Goal: Transaction & Acquisition: Purchase product/service

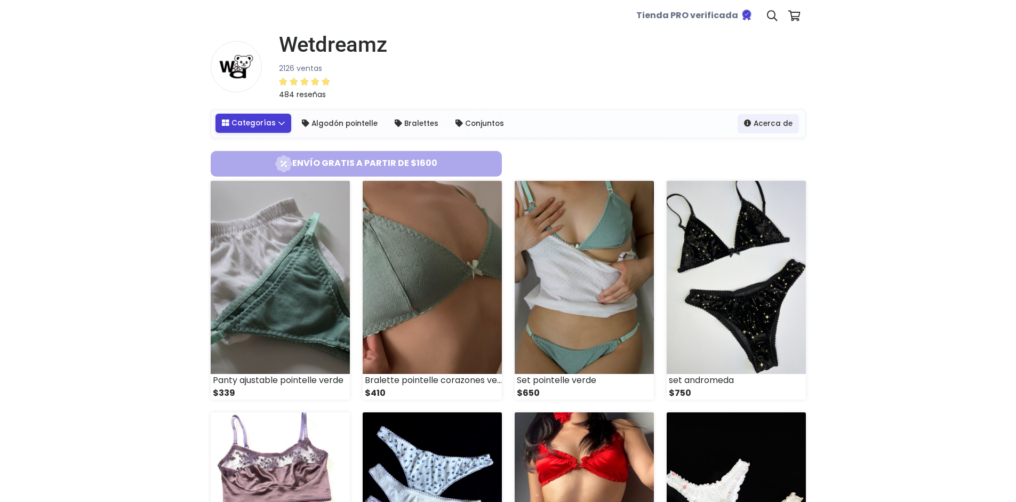
click at [270, 127] on link "Categorías" at bounding box center [253, 123] width 76 height 19
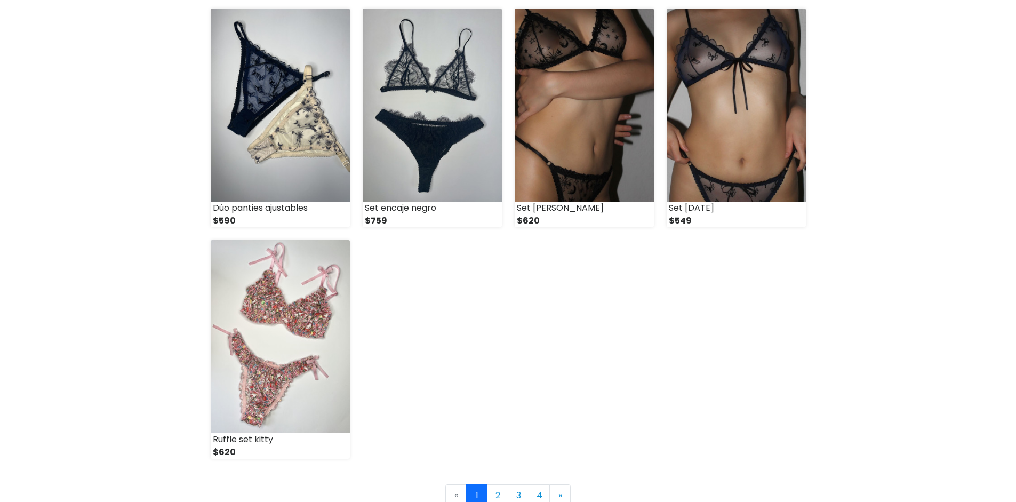
scroll to position [1466, 0]
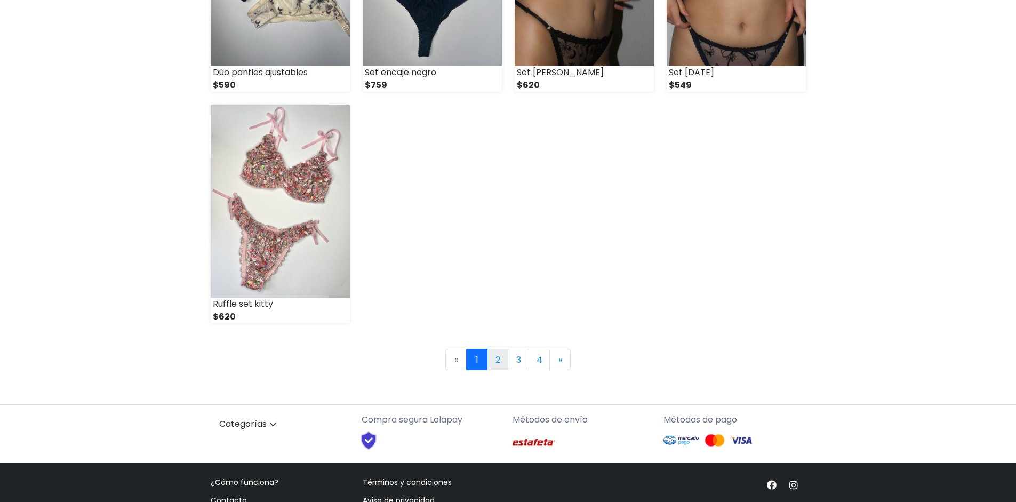
click at [495, 361] on link "2" at bounding box center [497, 359] width 21 height 21
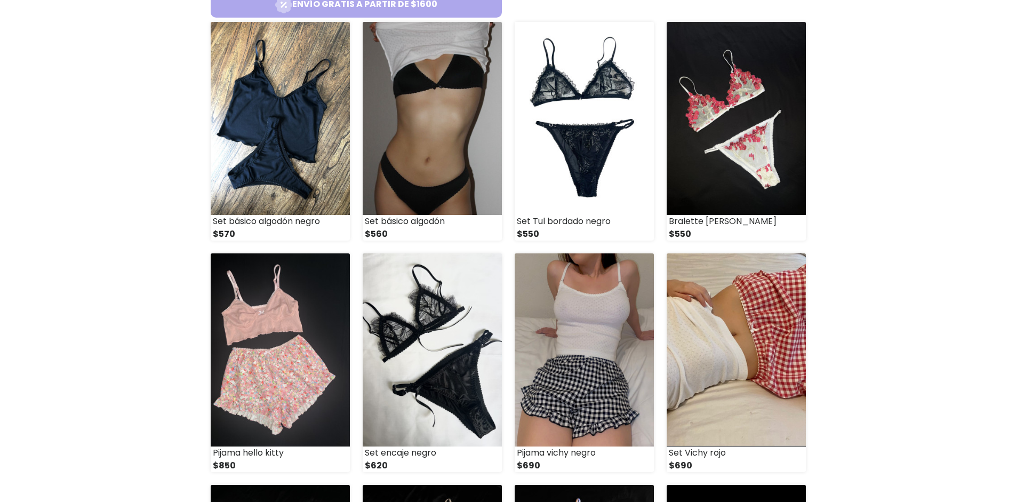
scroll to position [166, 0]
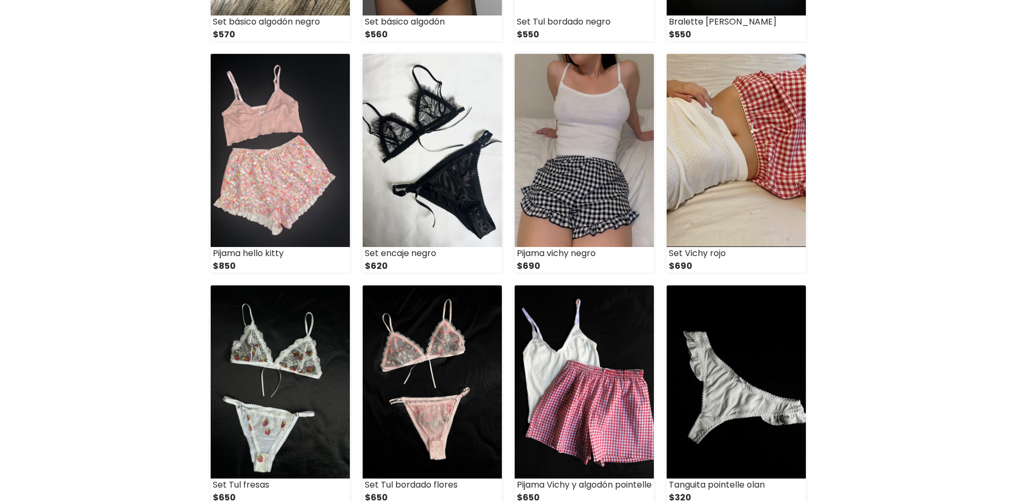
scroll to position [478, 0]
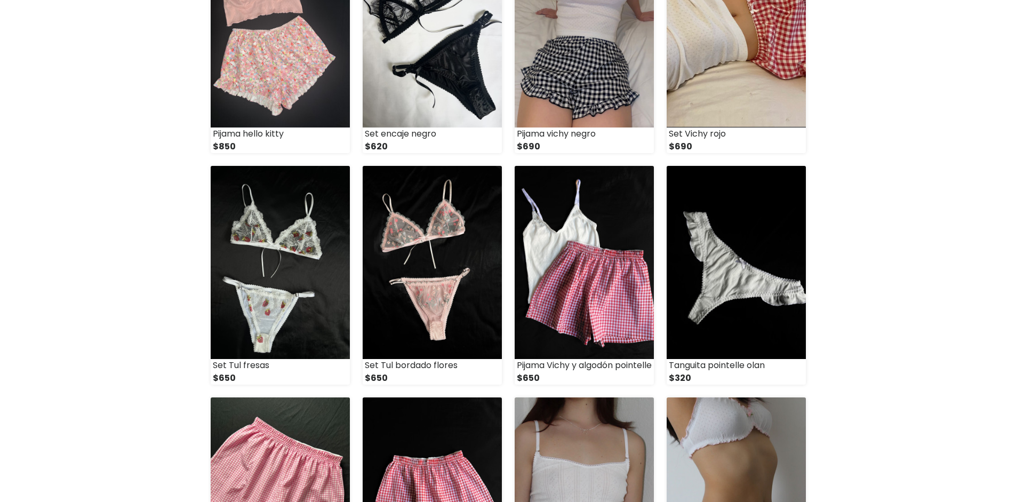
click at [905, 220] on div "Wetdreamz 2126 ventas 484 reseñas [GEOGRAPHIC_DATA]" at bounding box center [508, 468] width 1016 height 1829
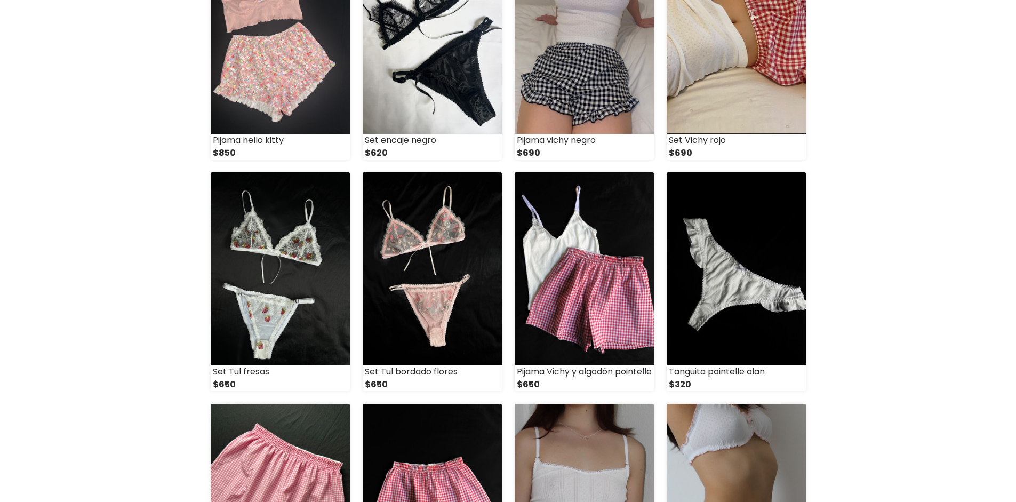
scroll to position [662, 0]
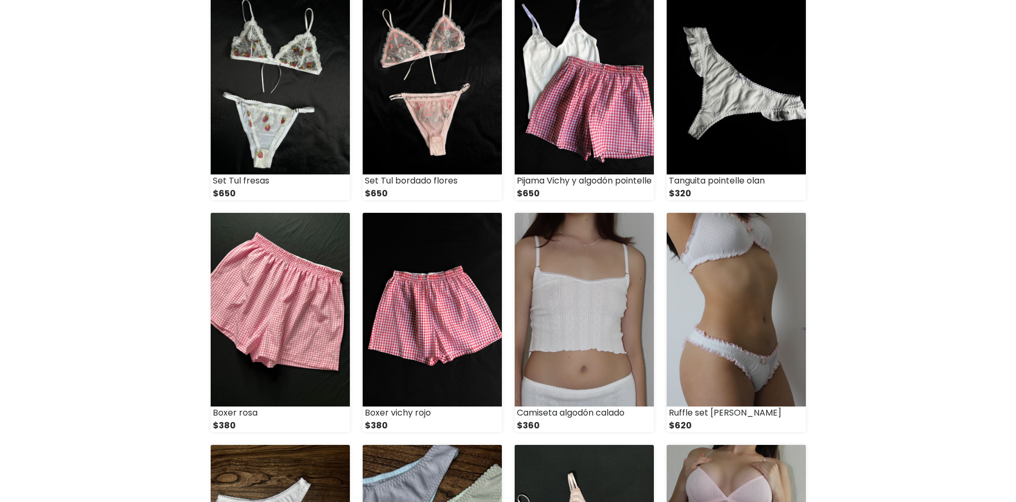
click at [900, 224] on div "Wetdreamz 2126 ventas 484 reseñas [GEOGRAPHIC_DATA]" at bounding box center [508, 284] width 1016 height 1829
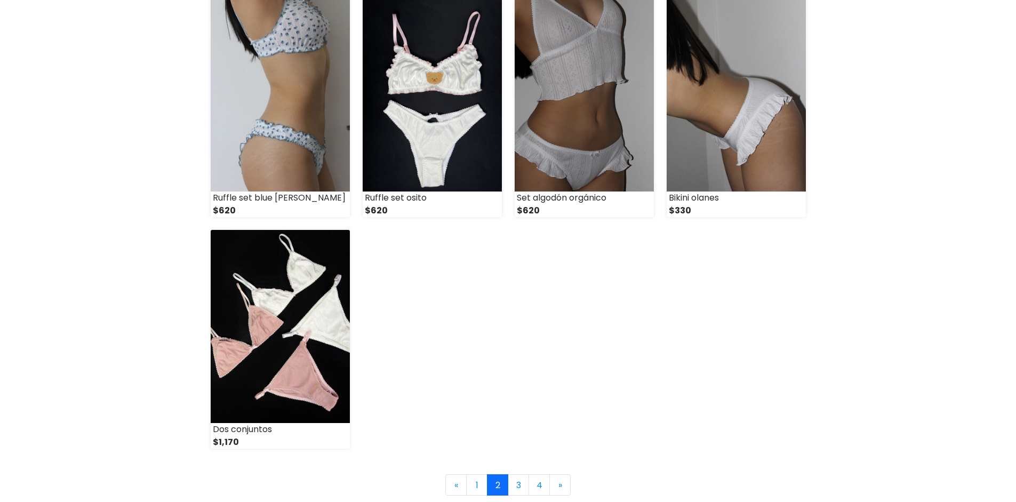
scroll to position [1466, 0]
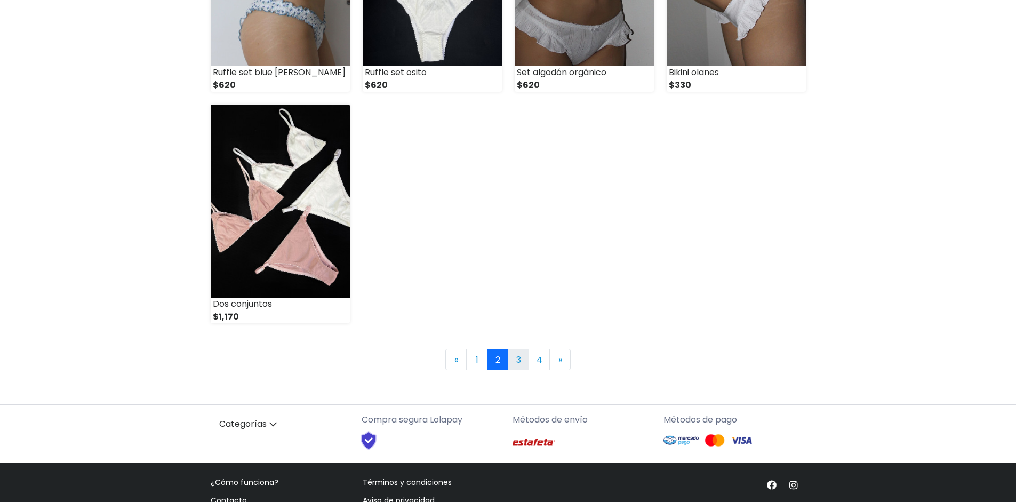
click at [519, 363] on link "3" at bounding box center [518, 359] width 21 height 21
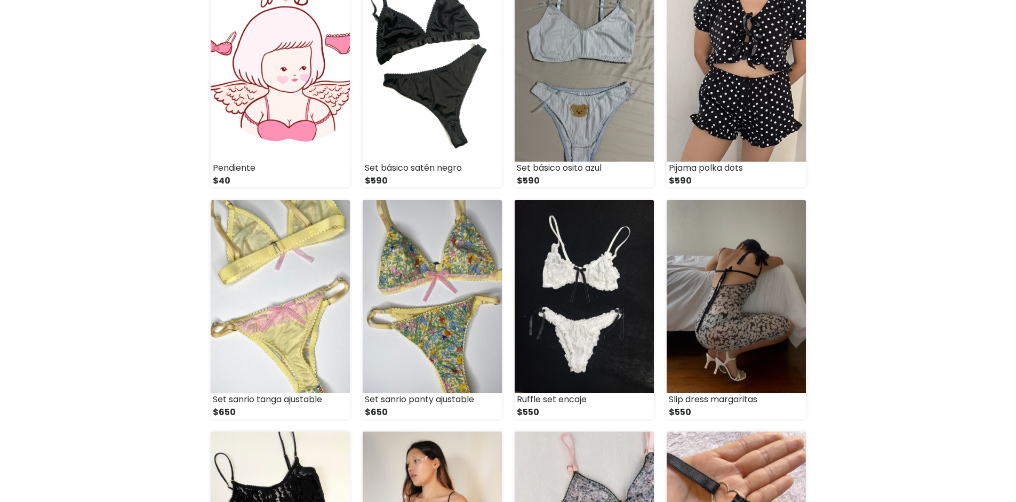
scroll to position [966, 0]
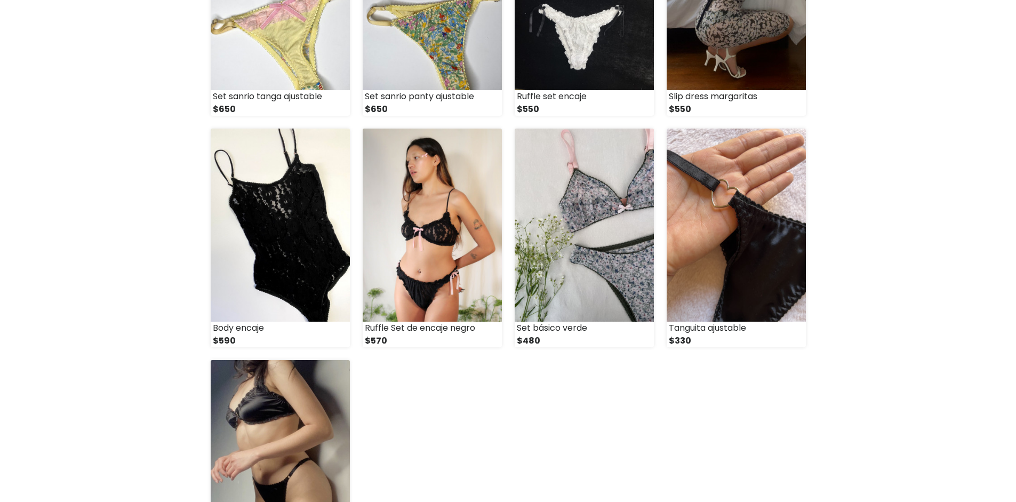
scroll to position [1395, 0]
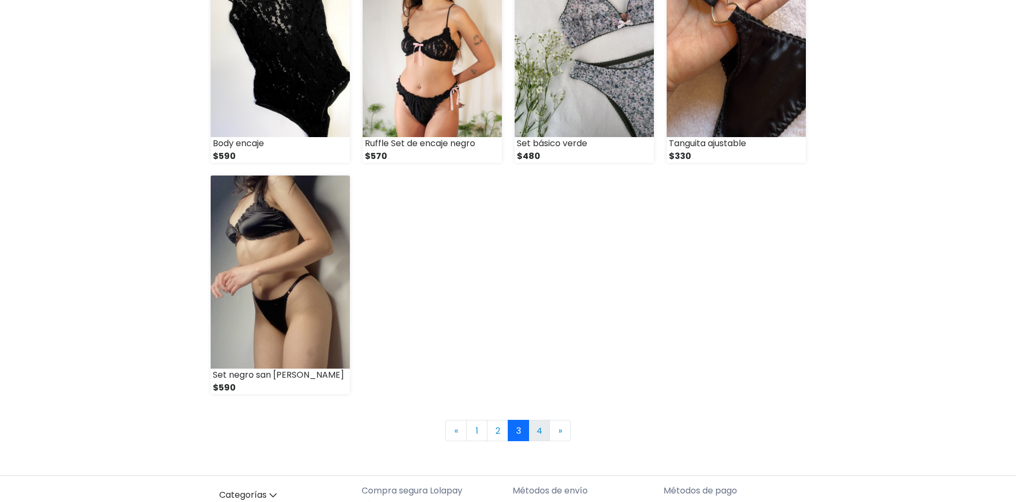
click at [540, 434] on link "4" at bounding box center [539, 430] width 21 height 21
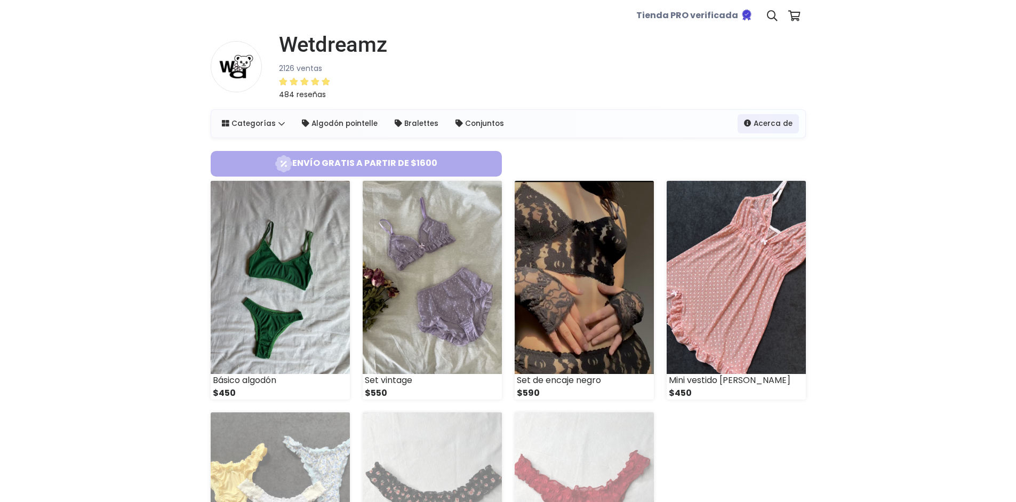
click at [884, 261] on div "Wetdreamz 2126 ventas 484 reseñas [GEOGRAPHIC_DATA]" at bounding box center [508, 367] width 1016 height 671
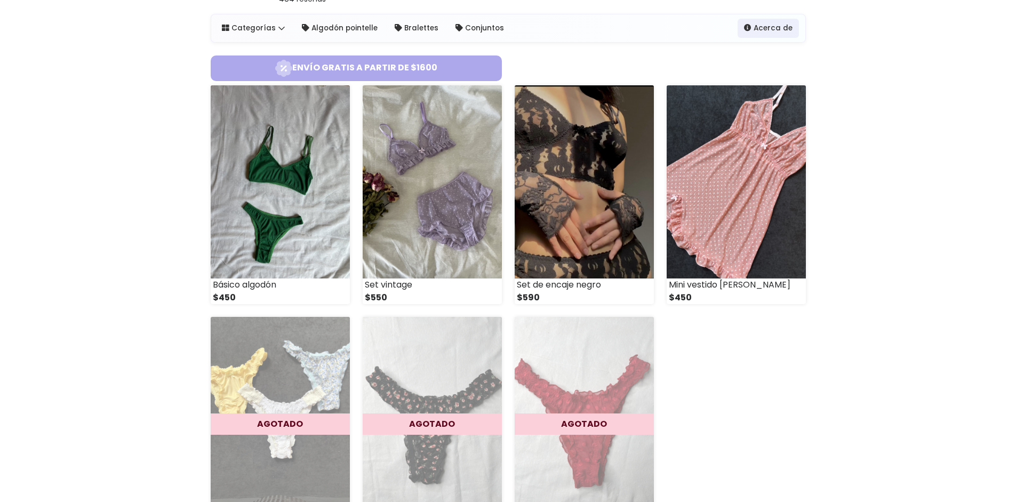
click at [894, 262] on div "Wetdreamz 2126 ventas 484 reseñas [GEOGRAPHIC_DATA]" at bounding box center [508, 272] width 1016 height 671
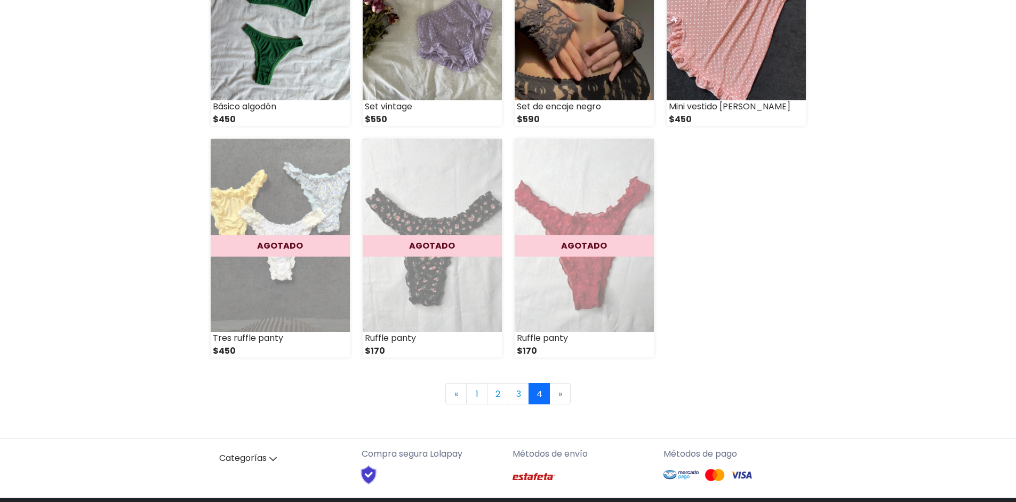
scroll to position [131, 0]
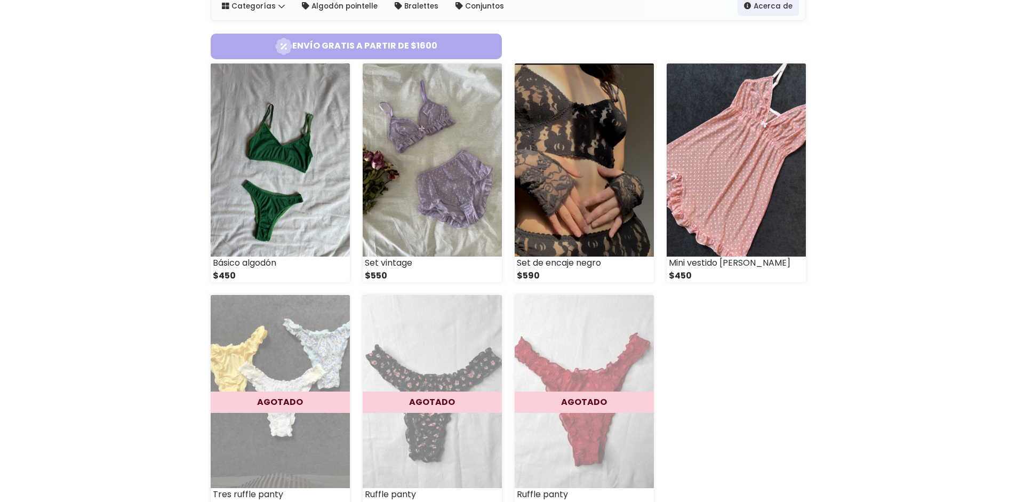
click at [890, 262] on div "Wetdreamz 2126 ventas 484 reseñas [GEOGRAPHIC_DATA]" at bounding box center [508, 250] width 1016 height 671
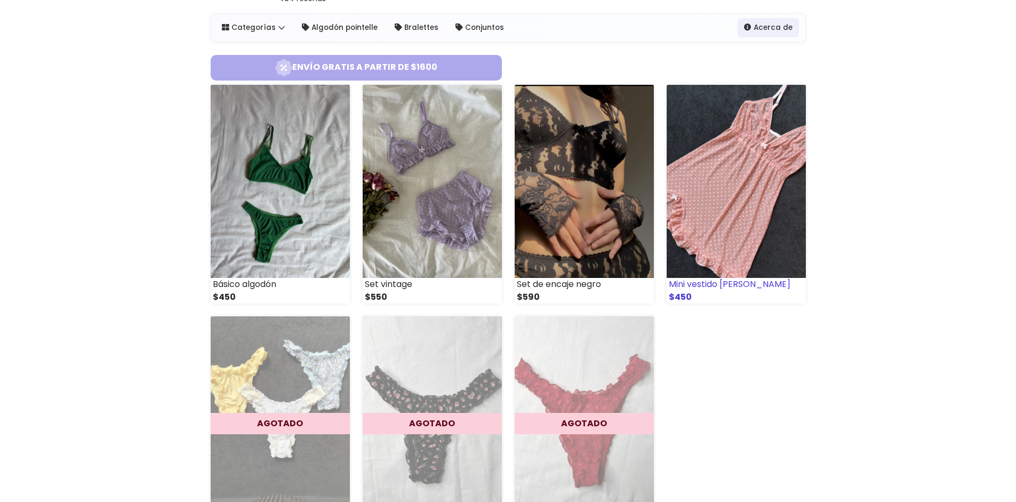
click at [733, 166] on img at bounding box center [736, 181] width 139 height 193
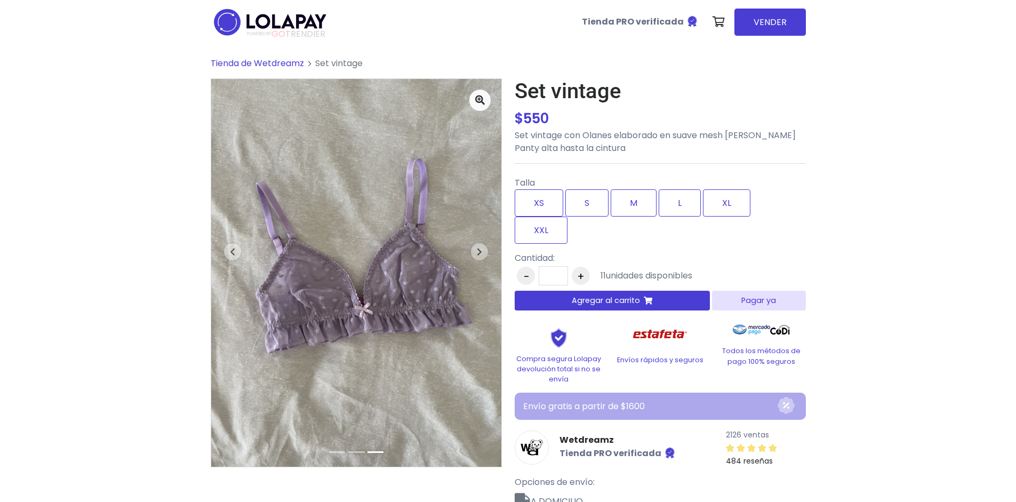
scroll to position [63, 0]
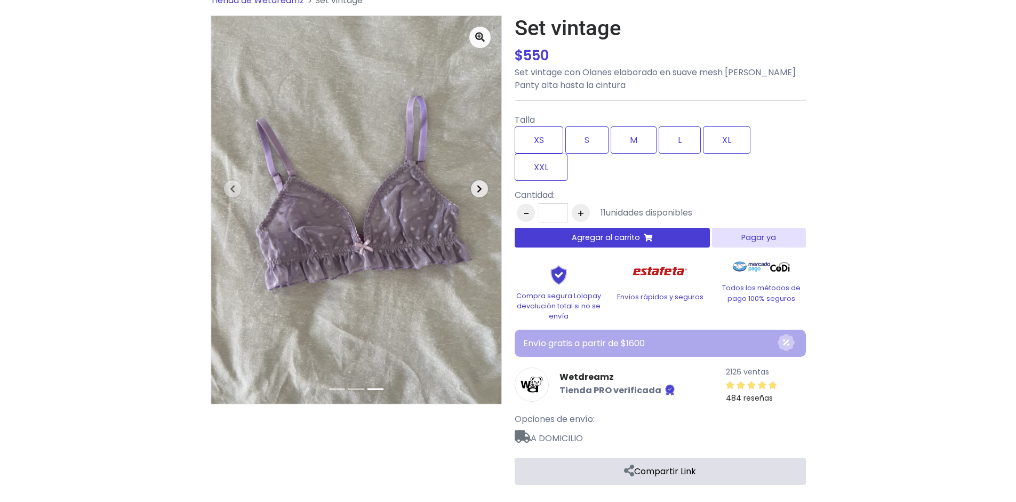
click at [478, 188] on icon "button" at bounding box center [479, 189] width 5 height 9
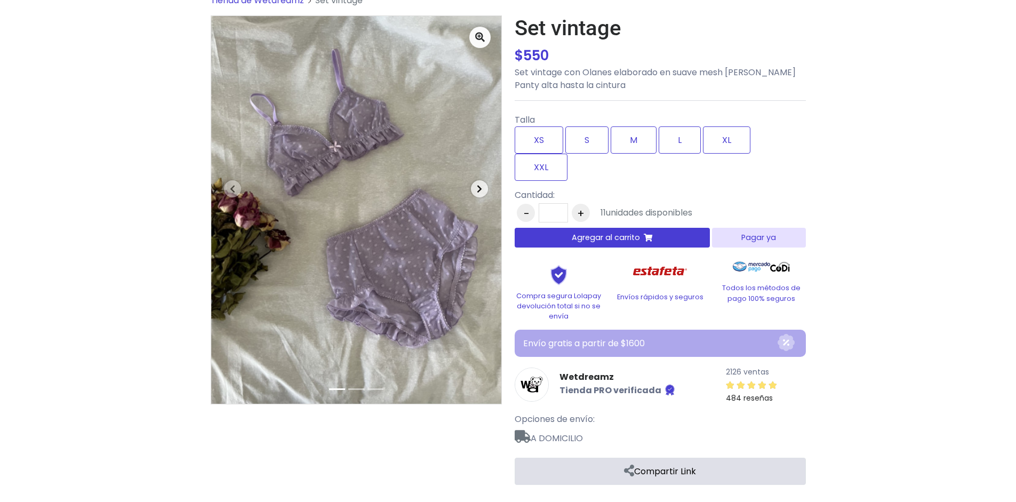
click at [480, 188] on icon "button" at bounding box center [479, 189] width 5 height 9
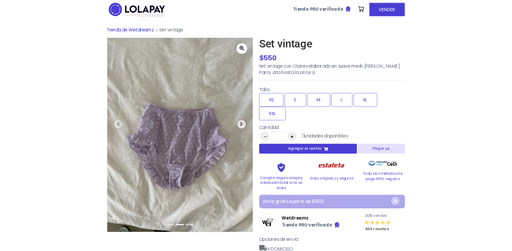
scroll to position [0, 0]
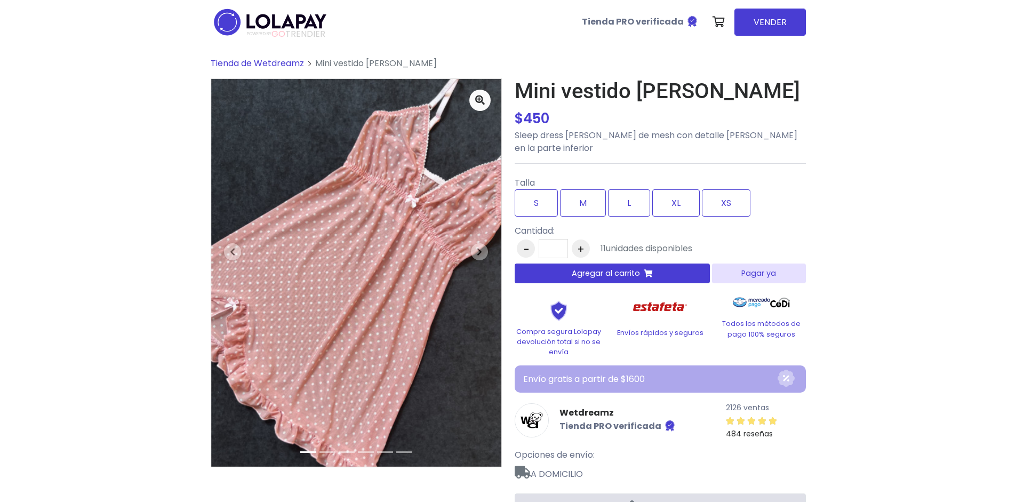
scroll to position [36, 0]
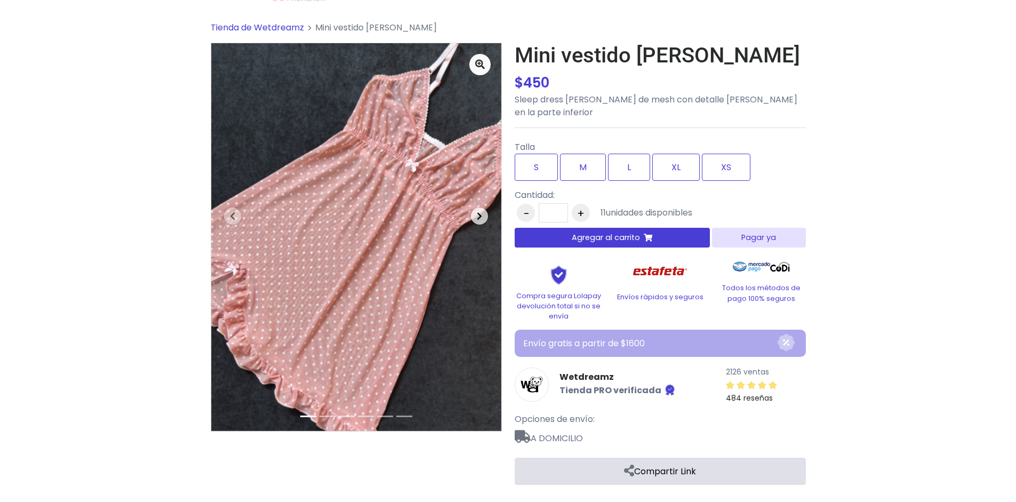
click at [486, 212] on span "button" at bounding box center [479, 215] width 17 height 17
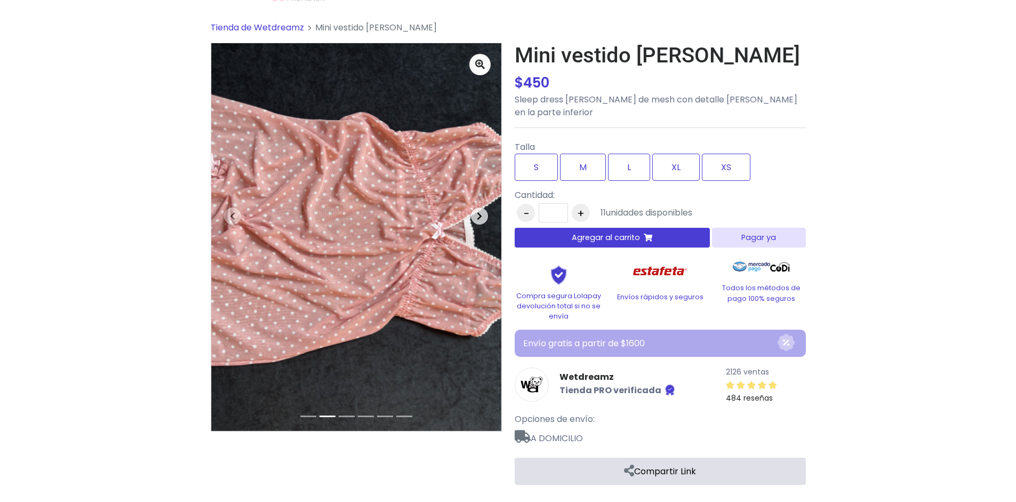
click at [484, 215] on span "button" at bounding box center [479, 215] width 17 height 17
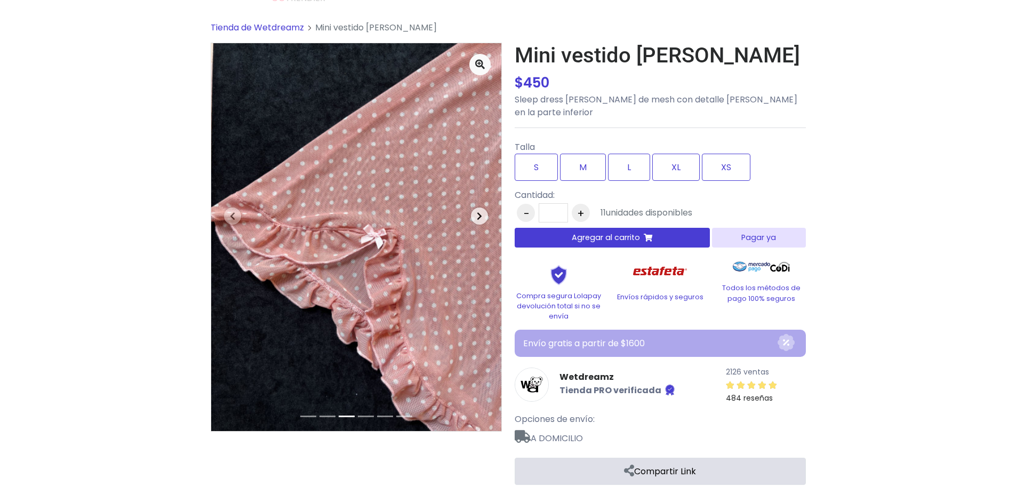
click at [484, 214] on span "button" at bounding box center [479, 215] width 17 height 17
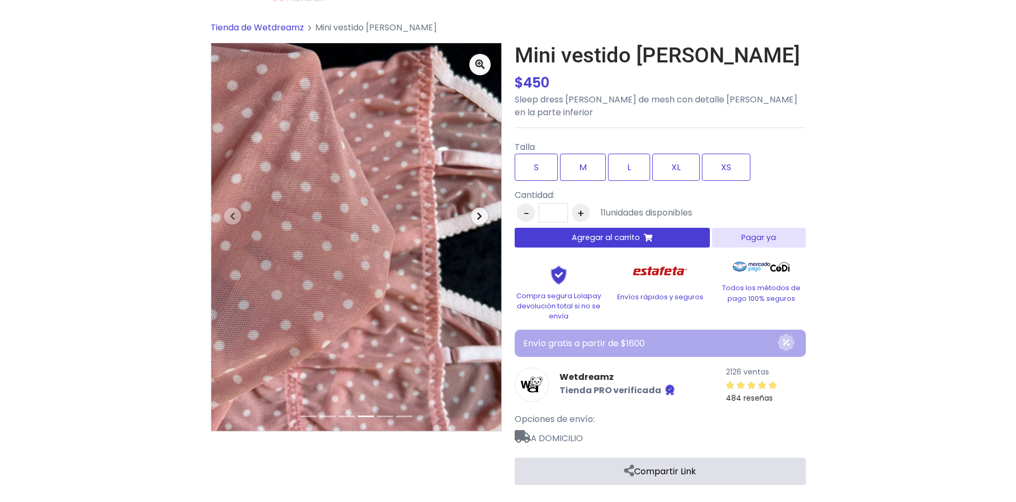
click at [484, 214] on span "button" at bounding box center [479, 215] width 17 height 17
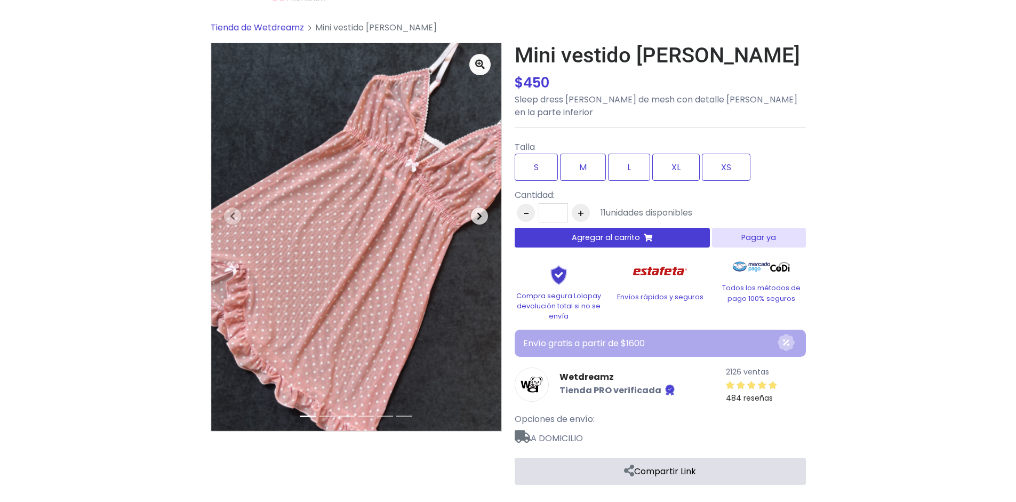
scroll to position [0, 0]
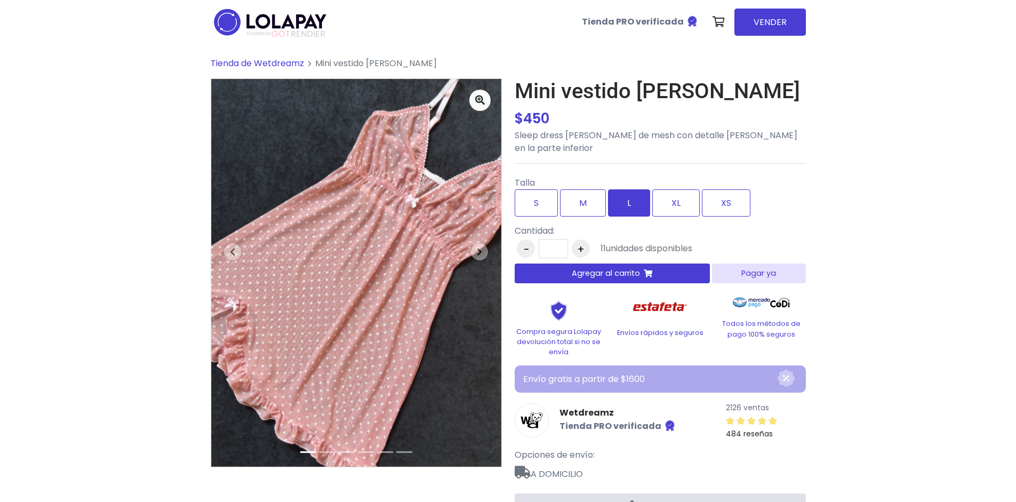
click at [631, 199] on label "L" at bounding box center [629, 202] width 42 height 27
click at [683, 201] on label "XL" at bounding box center [675, 202] width 47 height 27
click at [719, 201] on label "XS" at bounding box center [726, 202] width 49 height 27
click at [591, 207] on label "M" at bounding box center [583, 202] width 46 height 27
click at [546, 206] on label "S" at bounding box center [536, 202] width 43 height 27
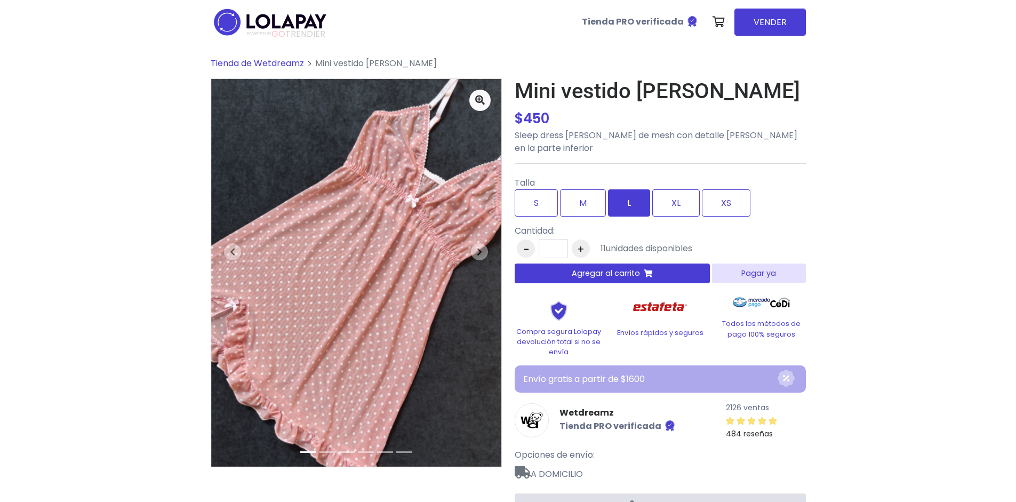
click at [631, 207] on label "L" at bounding box center [629, 202] width 42 height 27
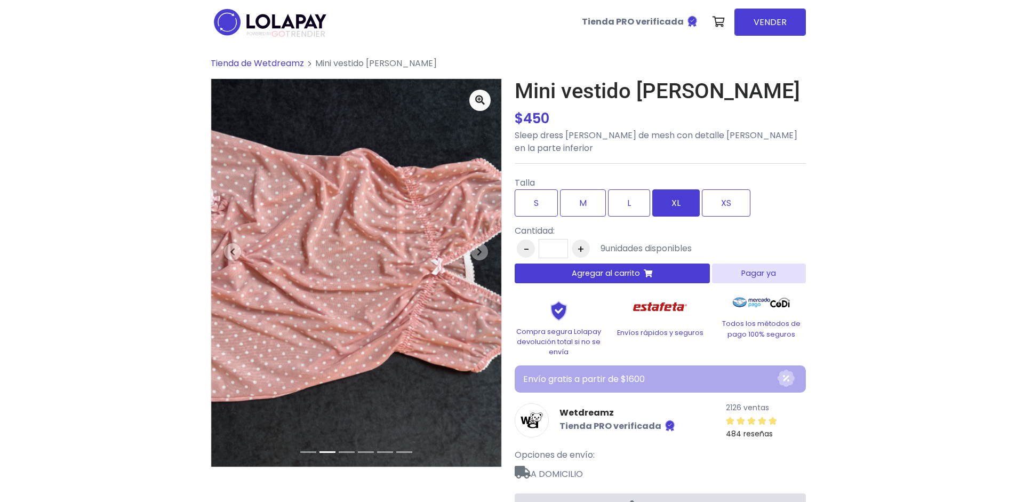
click at [657, 207] on label "XL" at bounding box center [675, 202] width 47 height 27
